Goal: Complete application form

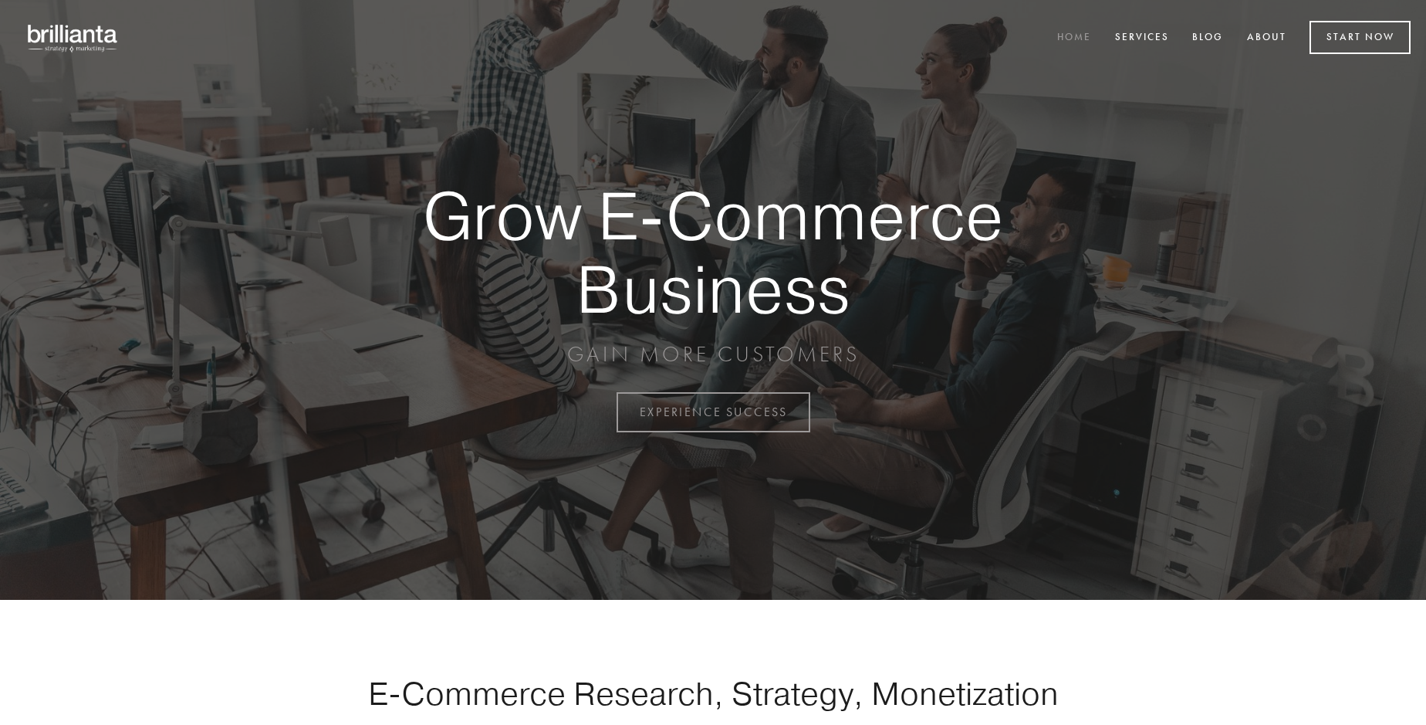
scroll to position [4045, 0]
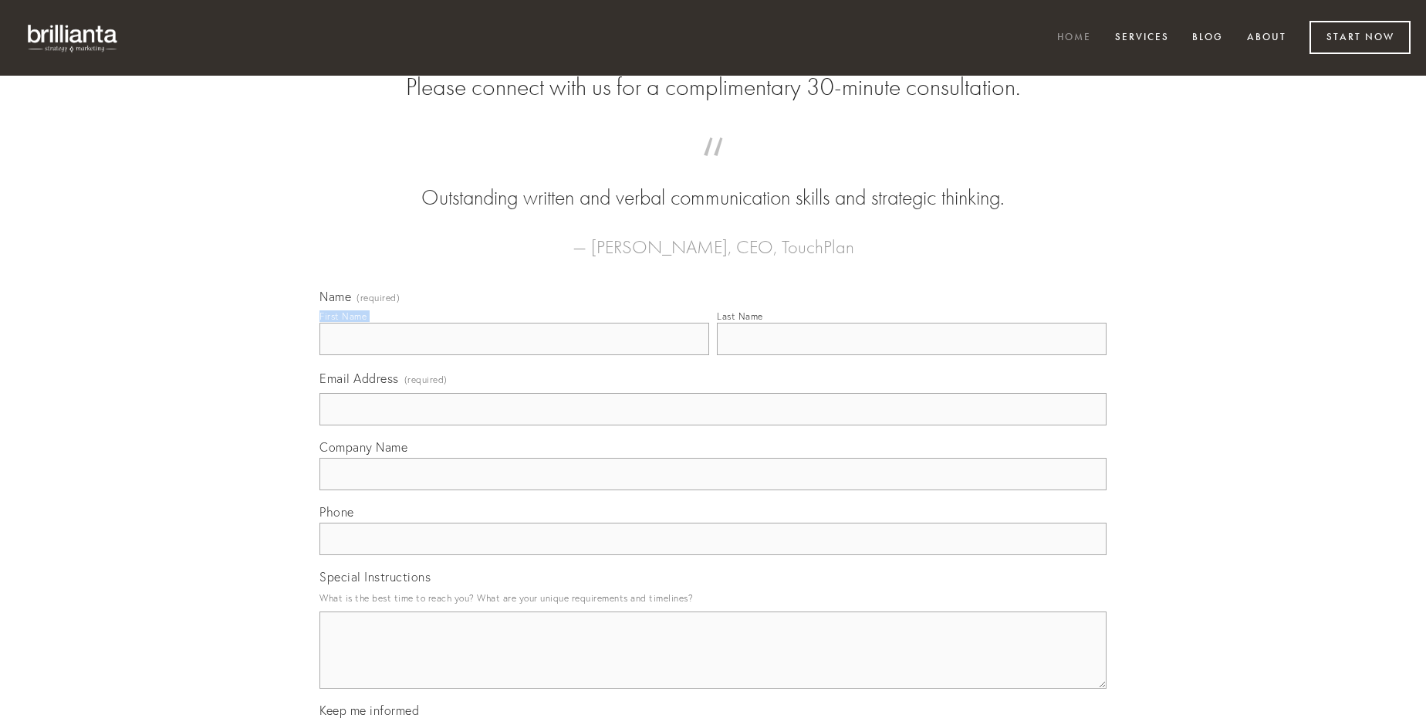
type input "[PERSON_NAME]"
click at [911, 355] on input "Last Name" at bounding box center [912, 339] width 390 height 32
type input "[PERSON_NAME]"
click at [713, 425] on input "Email Address (required)" at bounding box center [712, 409] width 787 height 32
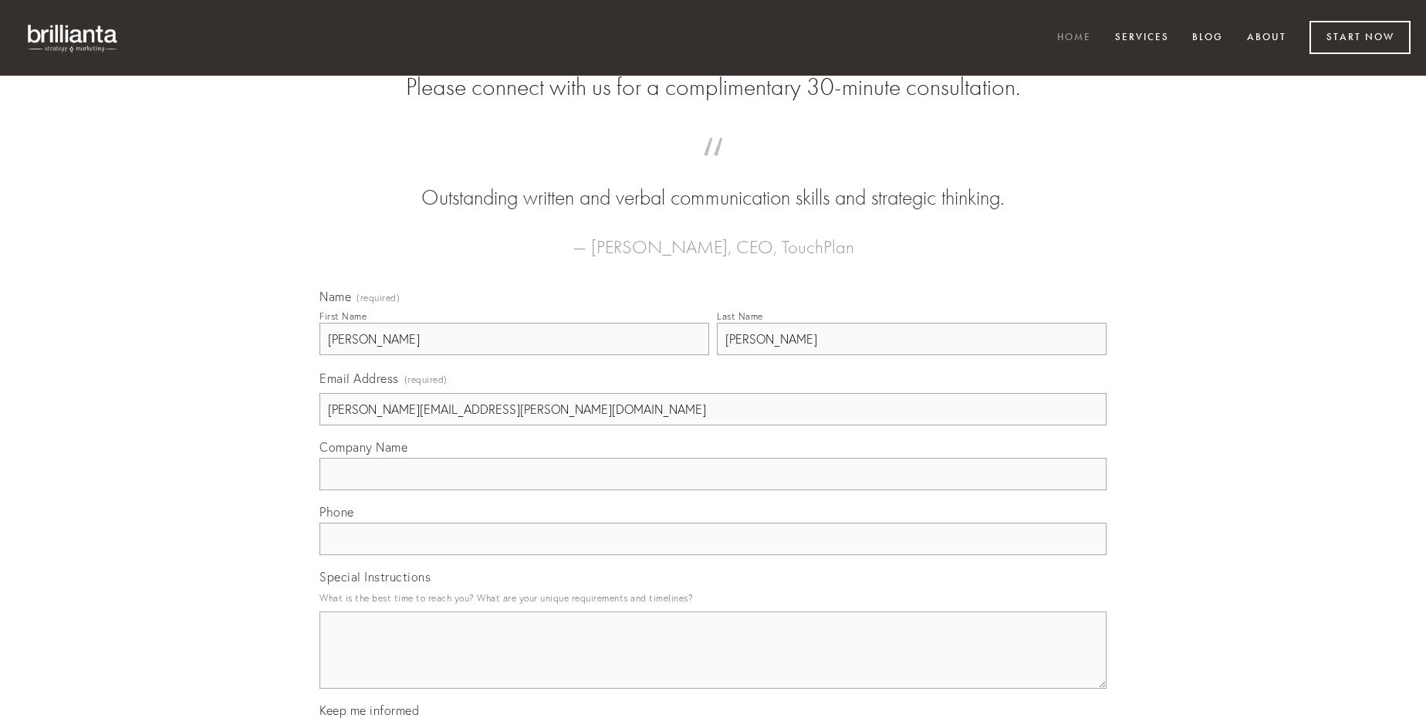
type input "[PERSON_NAME][EMAIL_ADDRESS][PERSON_NAME][DOMAIN_NAME]"
click at [713, 490] on input "Company Name" at bounding box center [712, 474] width 787 height 32
type input "damno"
click at [713, 555] on input "text" at bounding box center [712, 538] width 787 height 32
click at [713, 664] on textarea "Special Instructions" at bounding box center [712, 649] width 787 height 77
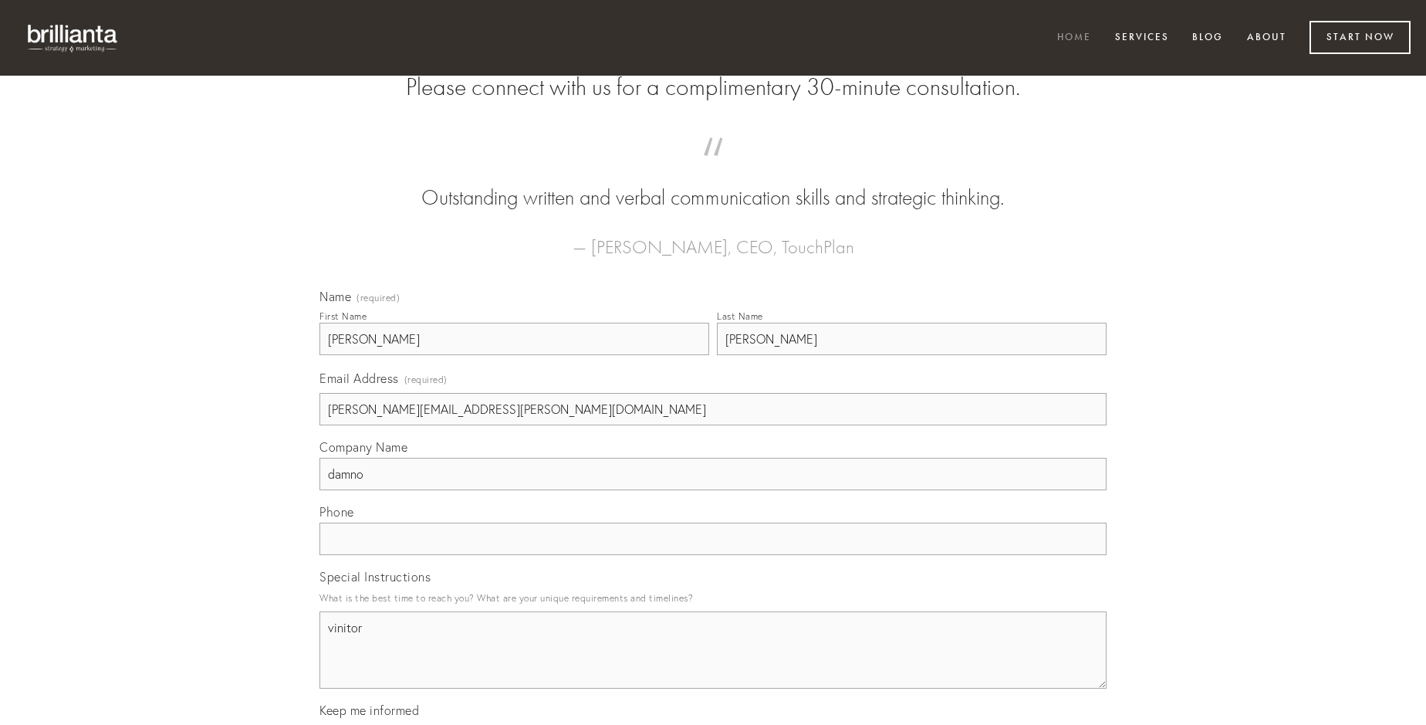
type textarea "vinitor"
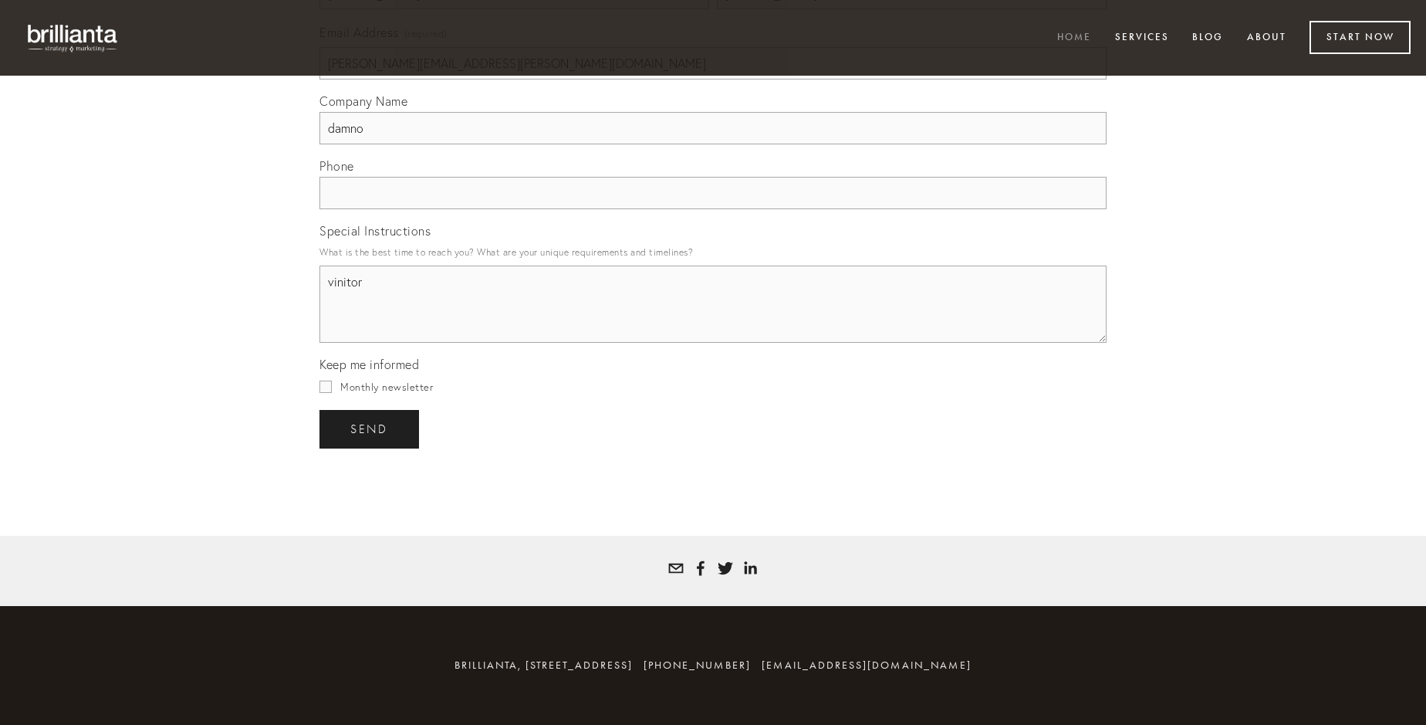
click at [370, 428] on span "send" at bounding box center [369, 429] width 38 height 14
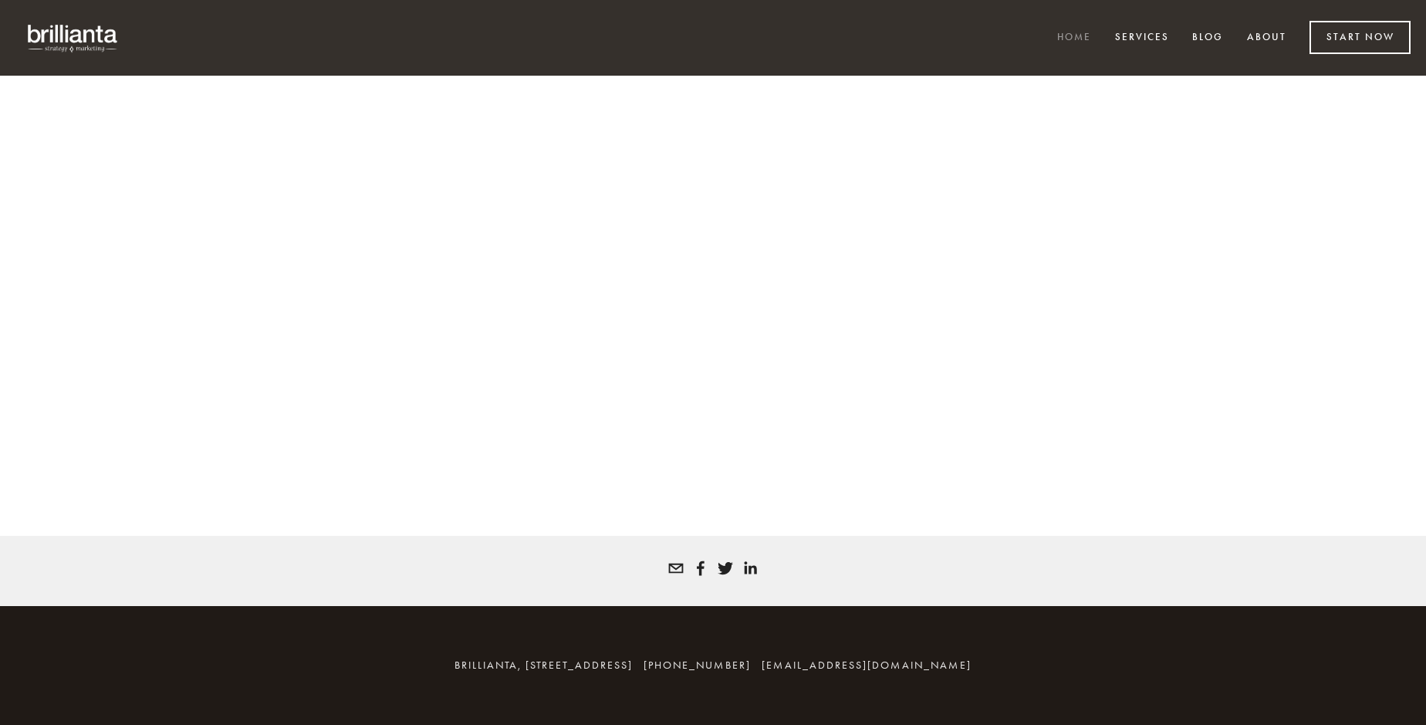
scroll to position [4024, 0]
